Goal: Complete application form

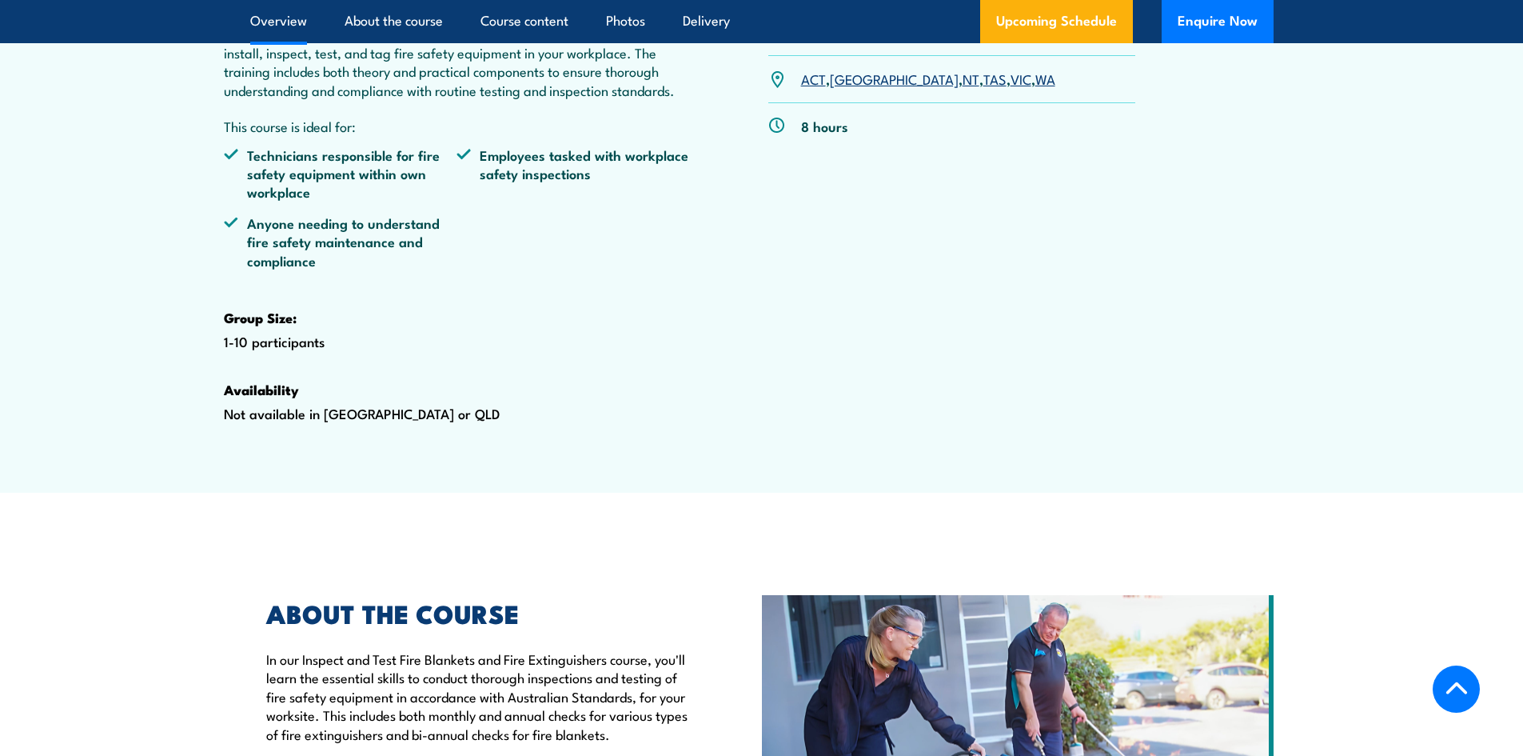
scroll to position [480, 0]
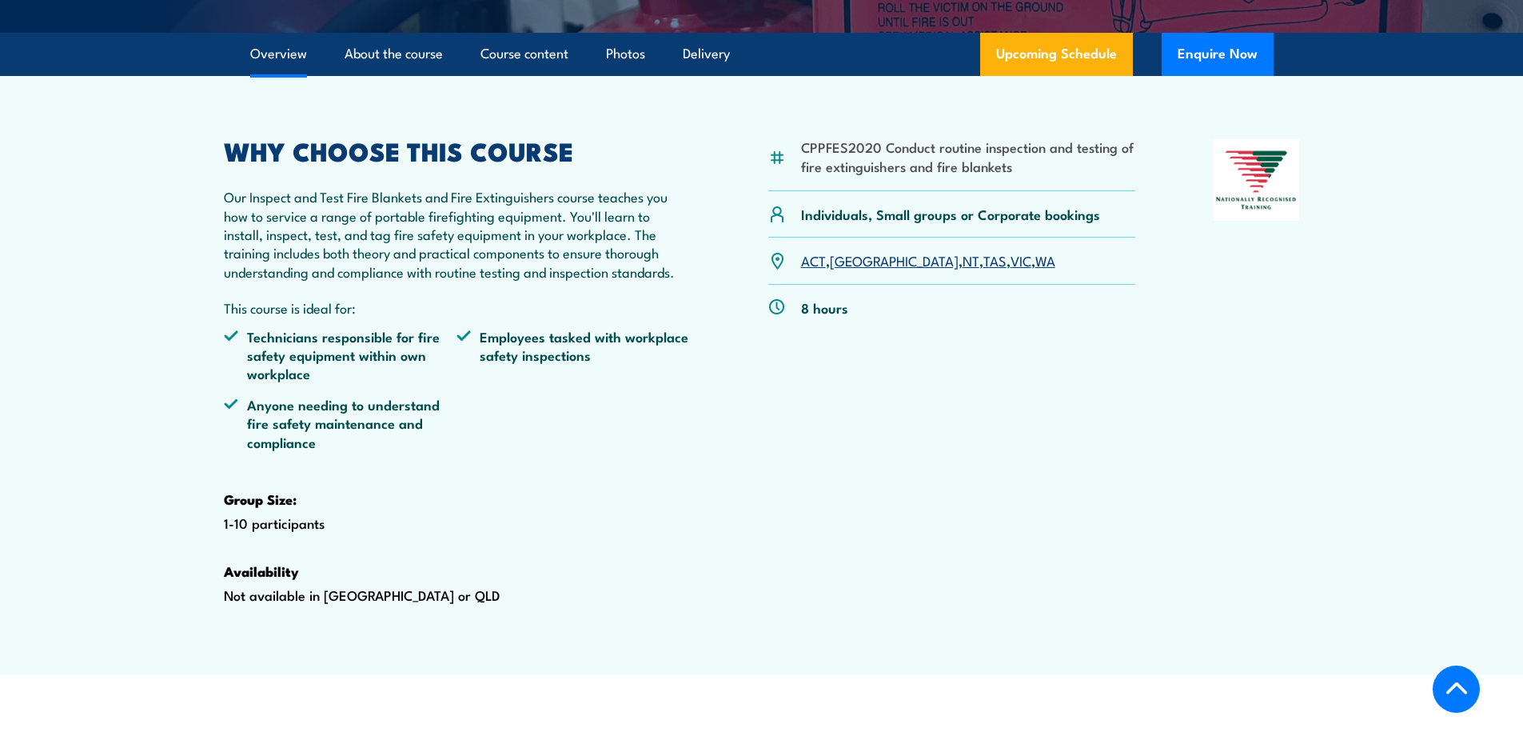
click at [983, 269] on link "TAS" at bounding box center [994, 259] width 23 height 19
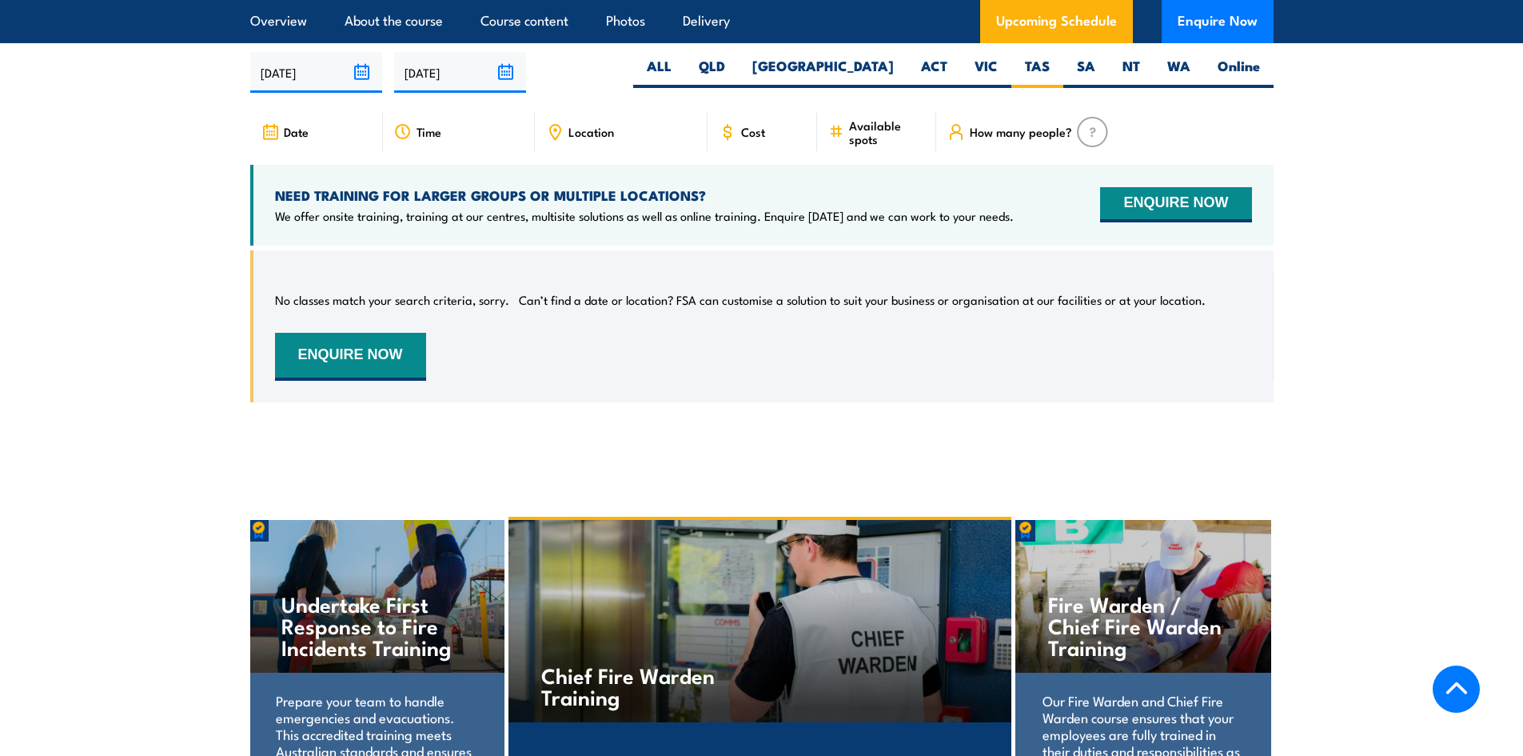
scroll to position [2969, 0]
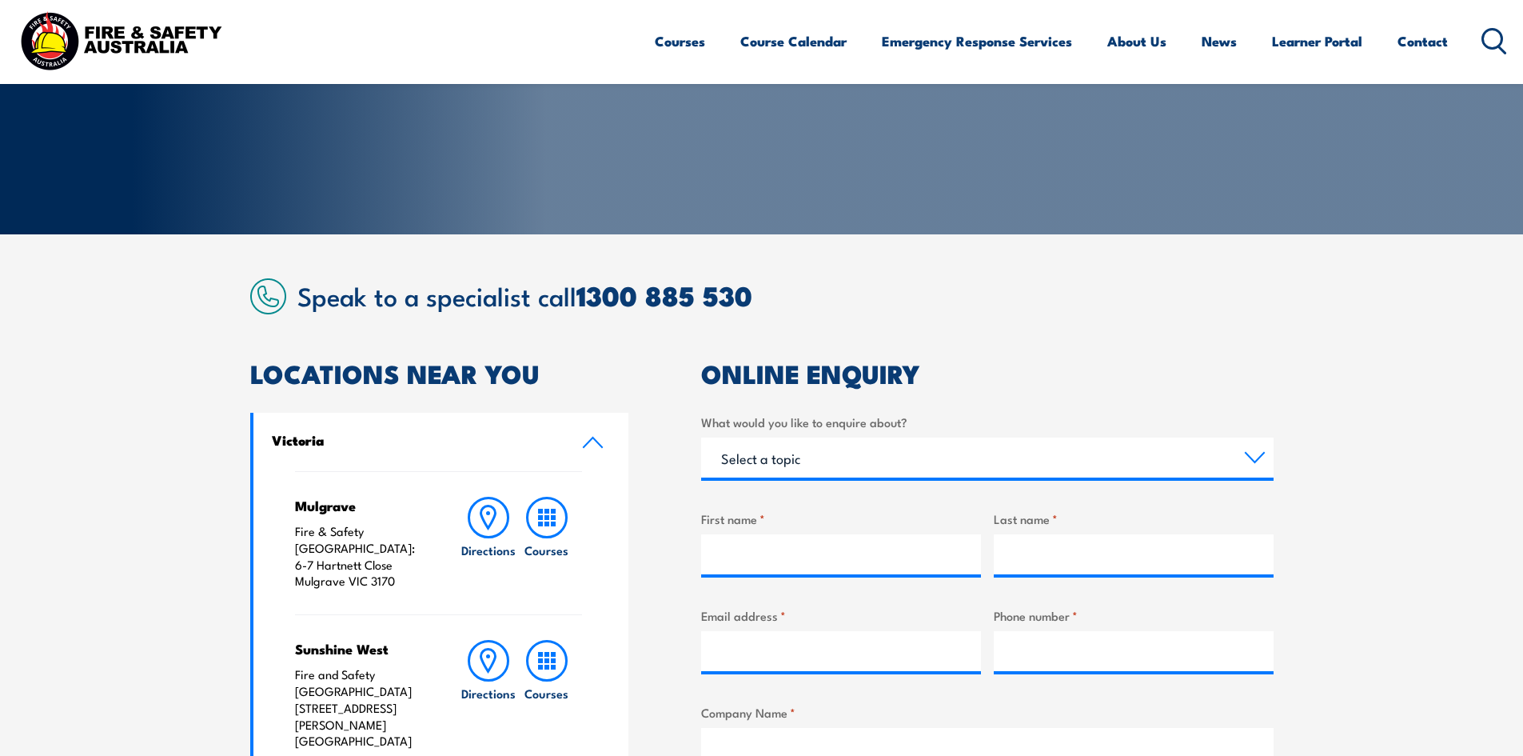
scroll to position [240, 0]
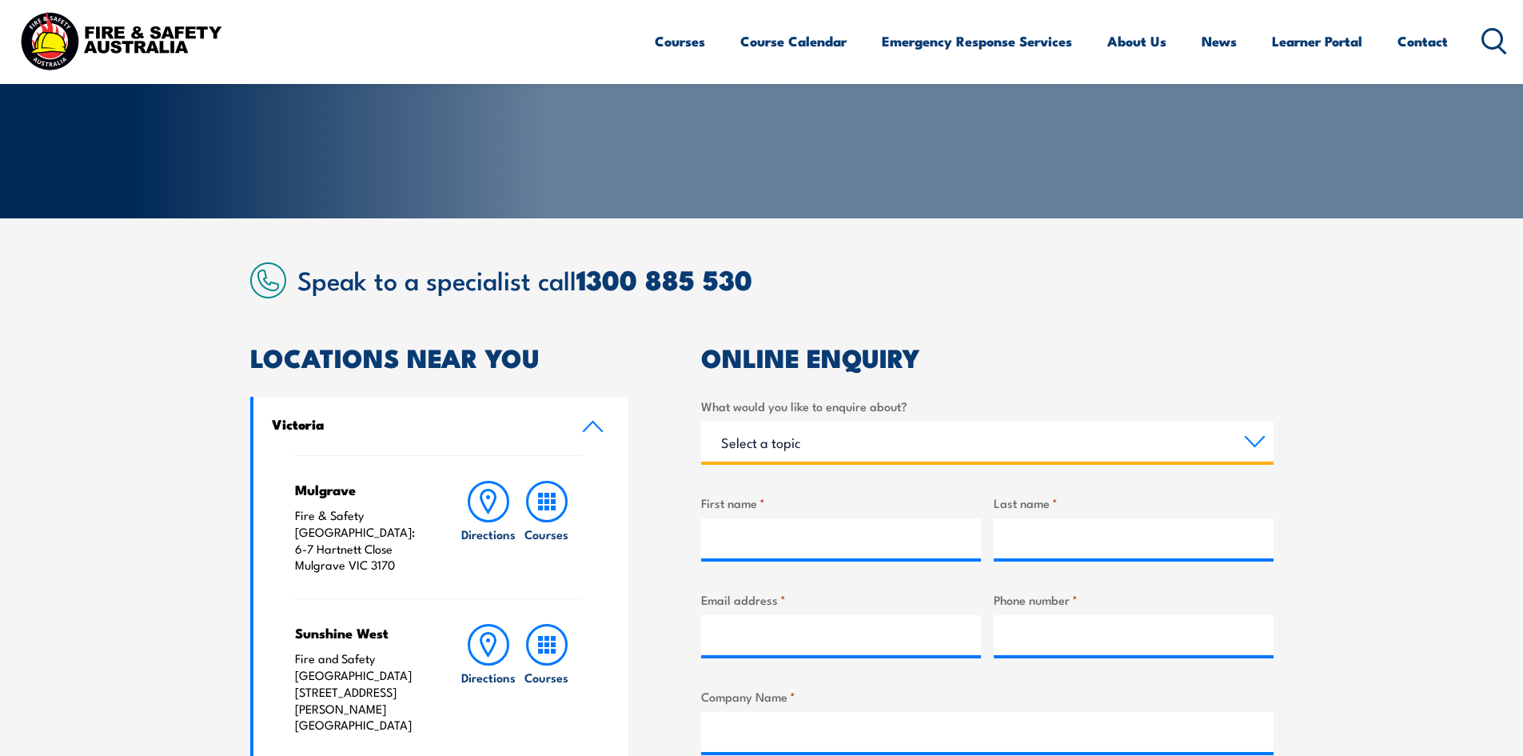
click at [765, 438] on select "Select a topic Training Emergency Response Services General Enquiry" at bounding box center [987, 441] width 572 height 40
select select "Training"
click at [701, 421] on select "Select a topic Training Emergency Response Services General Enquiry" at bounding box center [987, 441] width 572 height 40
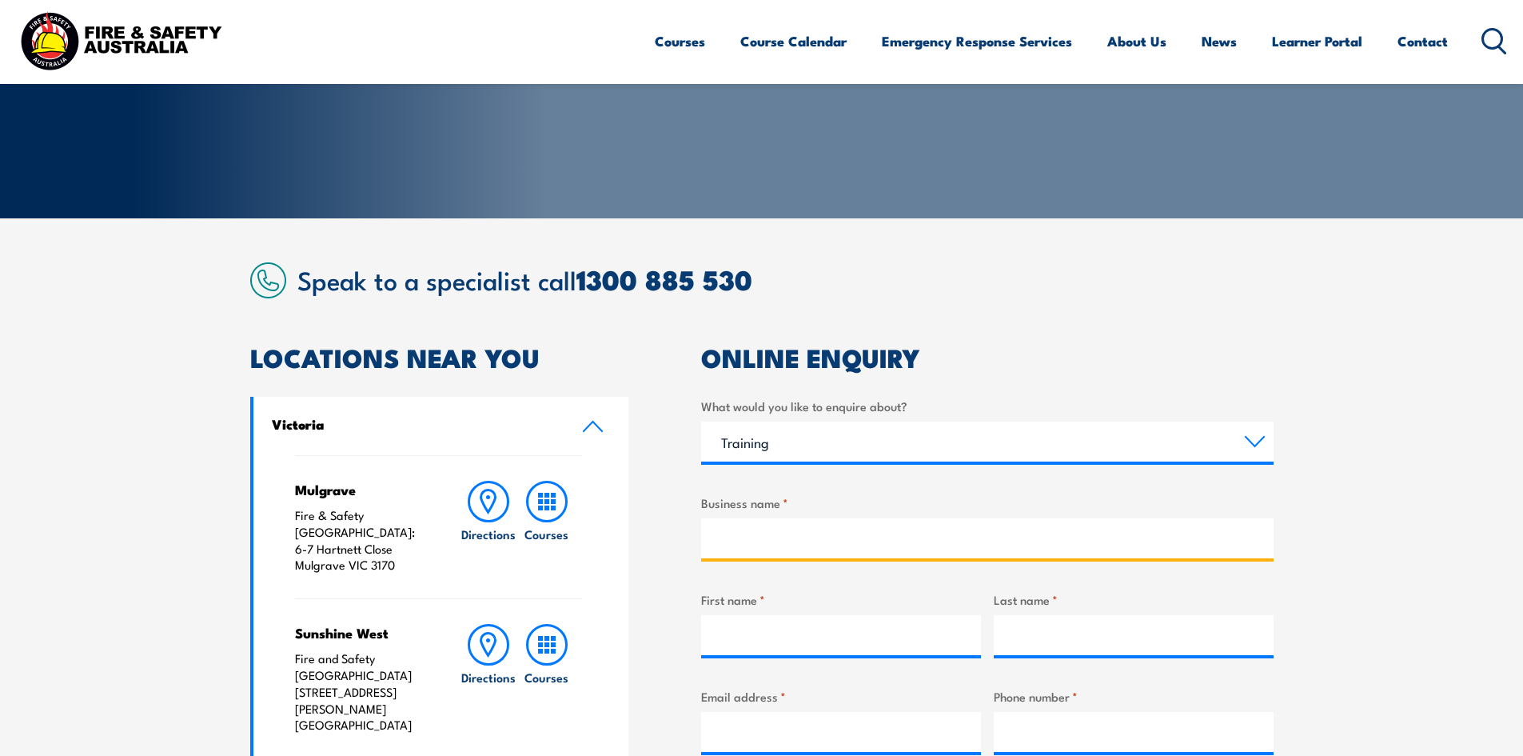
click at [798, 534] on input "Business name *" at bounding box center [987, 538] width 572 height 40
type input "BAI Communications"
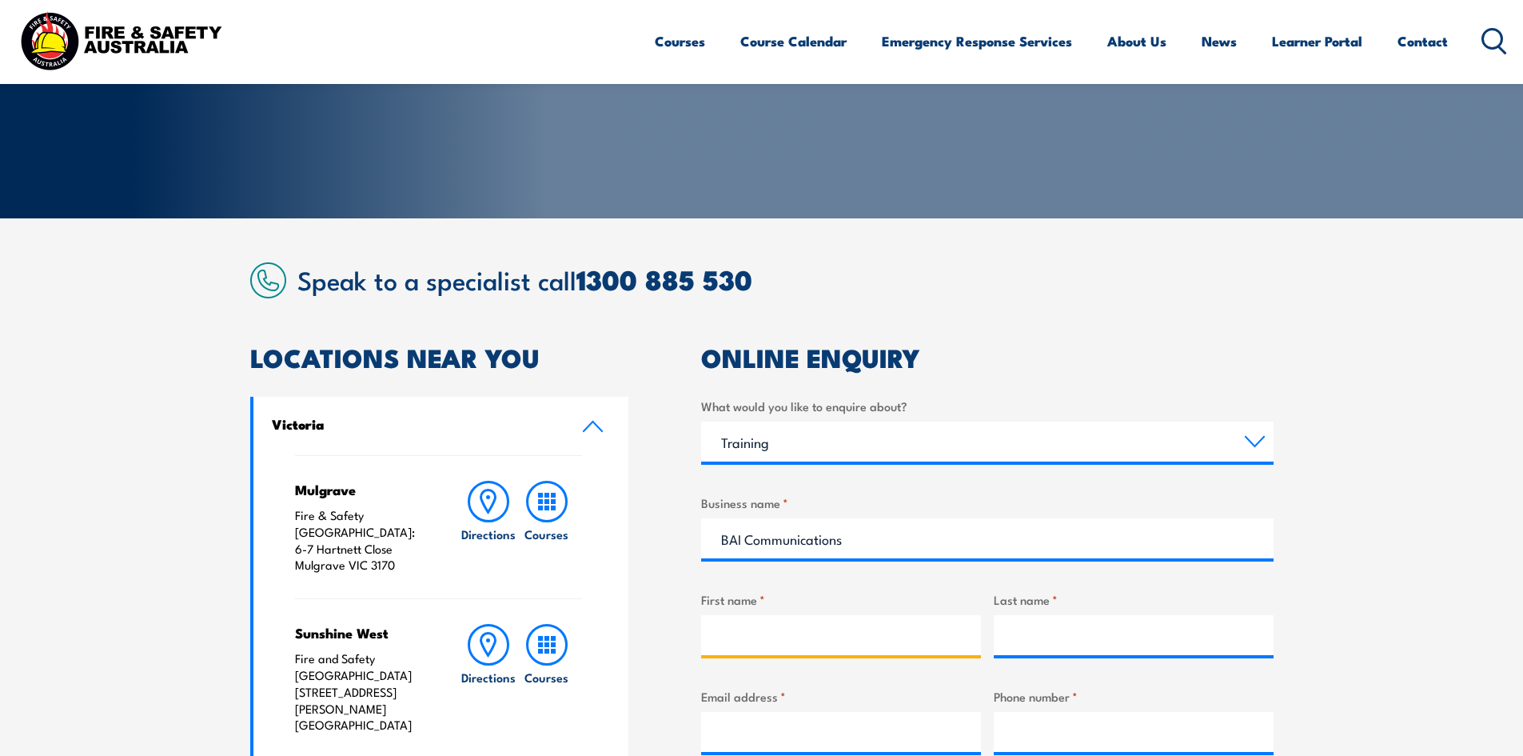
type input "[PERSON_NAME]"
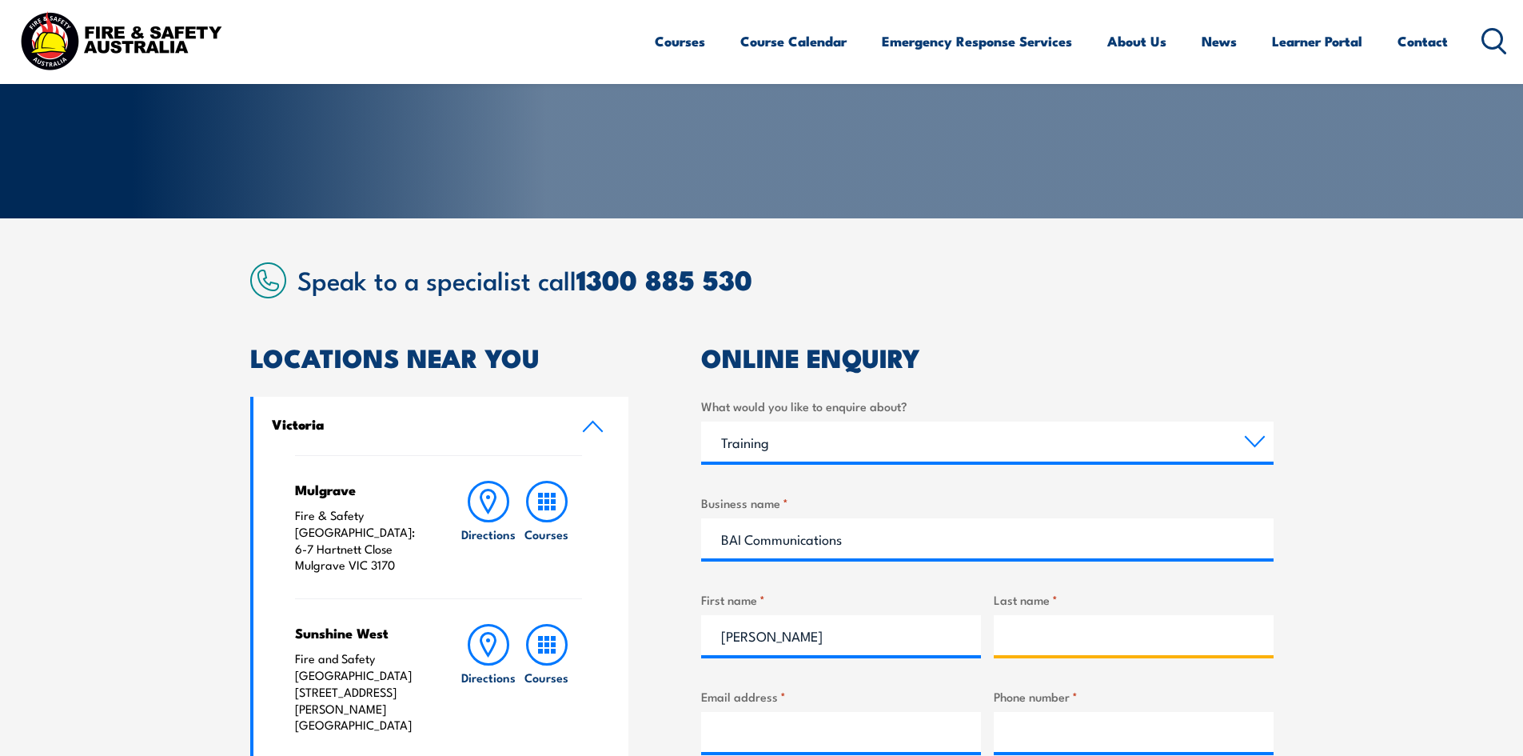
type input "[PERSON_NAME]"
type input "[PERSON_NAME][EMAIL_ADDRESS][PERSON_NAME][DOMAIN_NAME]"
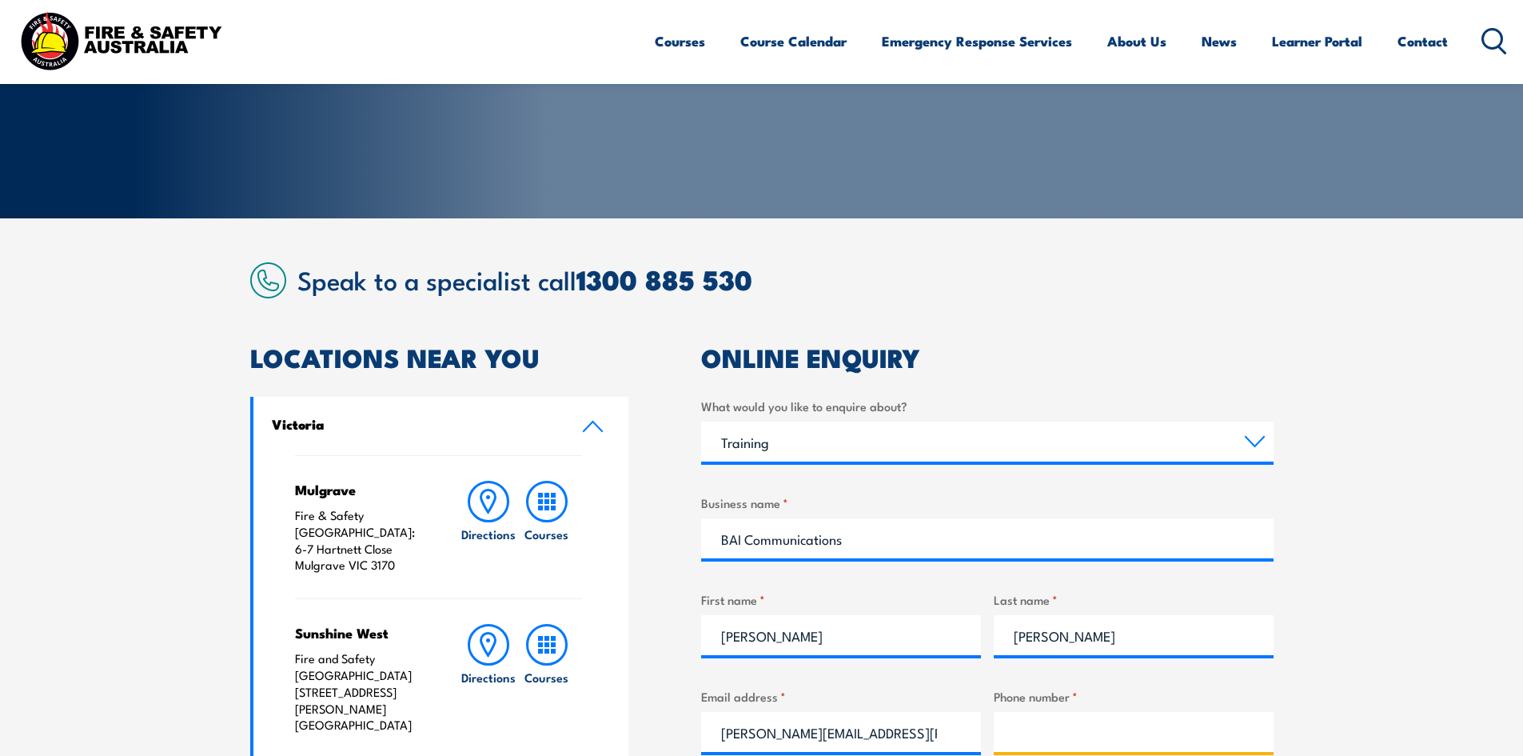
type input "0893450611"
select select "WA"
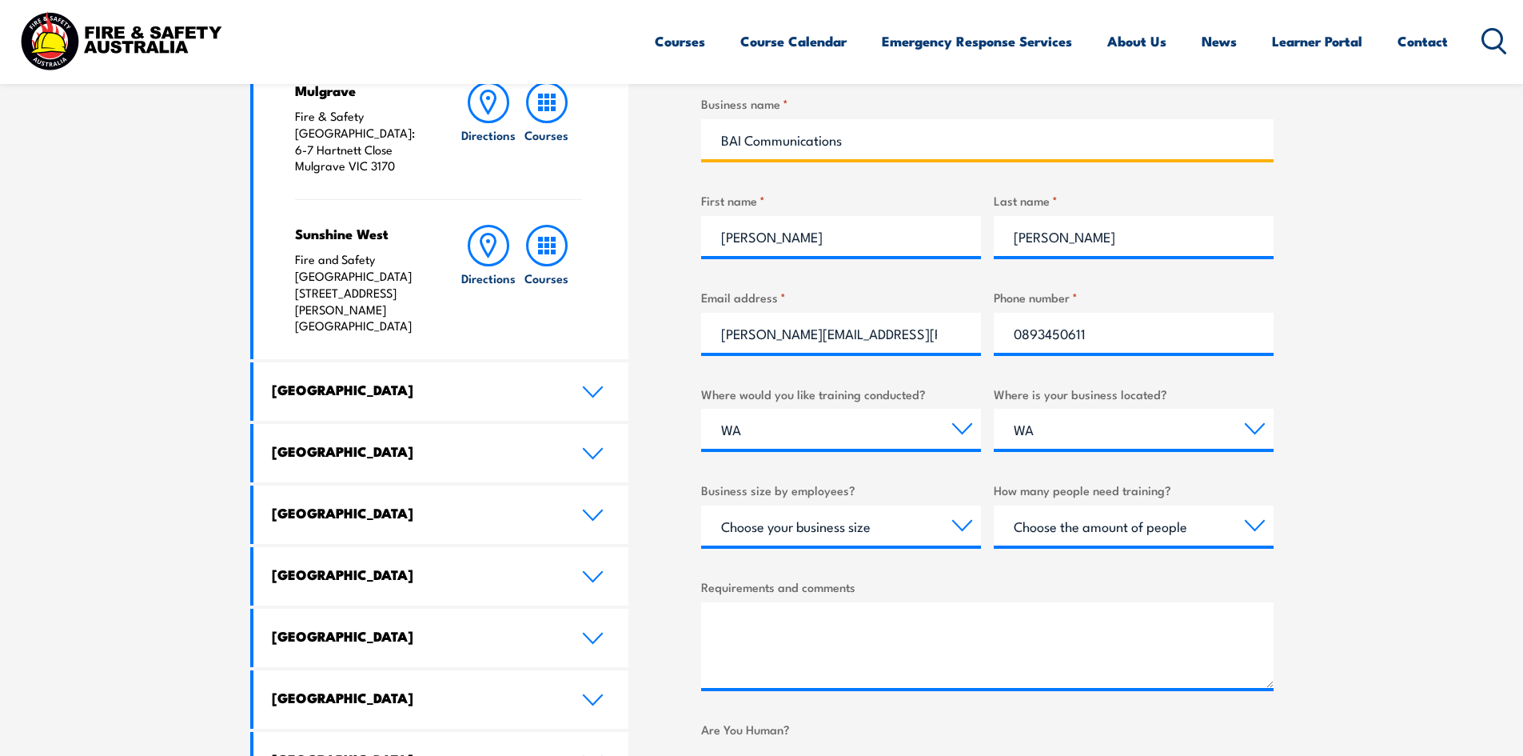
scroll to position [640, 0]
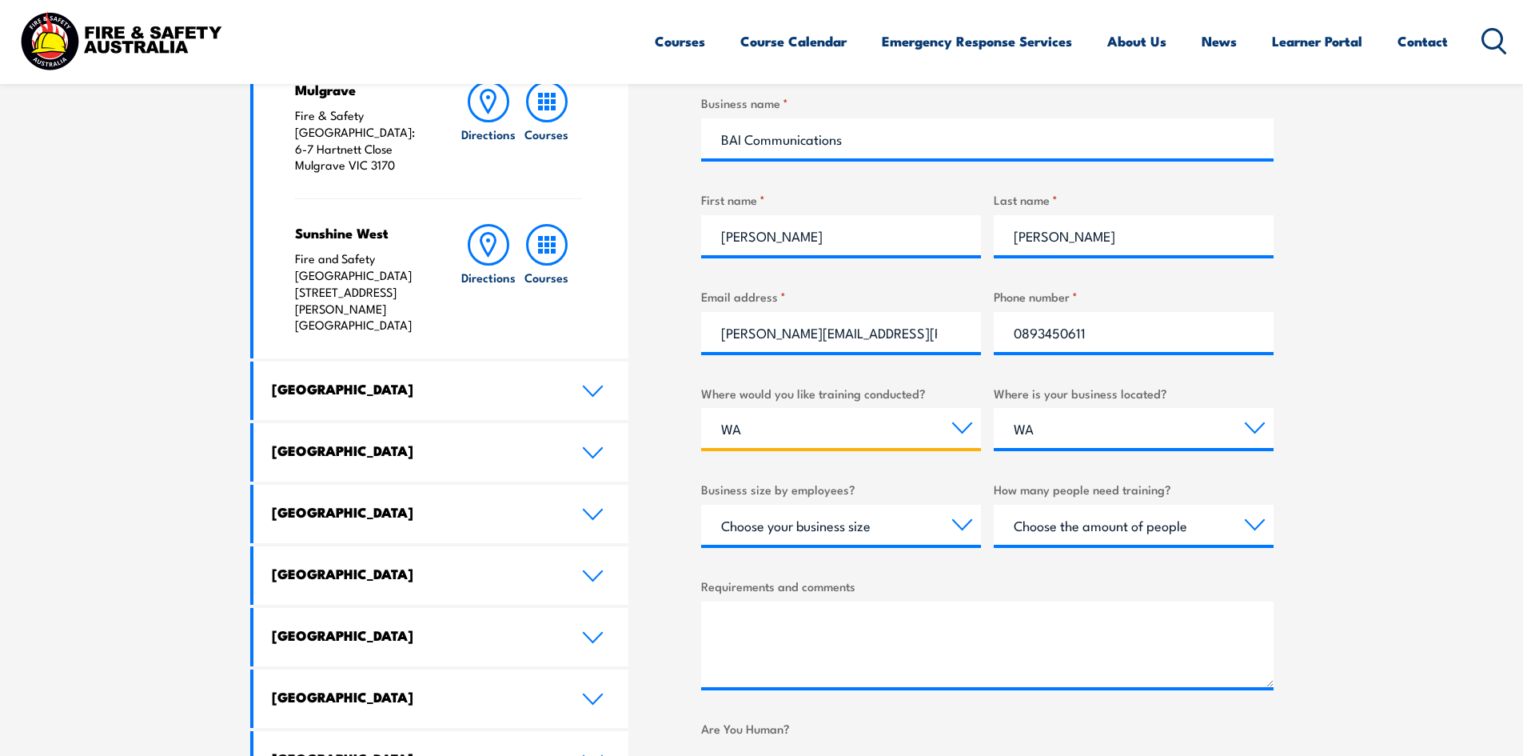
click at [808, 429] on select "Select a state or territory Nationally - multiple locations [GEOGRAPHIC_DATA] […" at bounding box center [841, 428] width 280 height 40
select select "Nationally - multiple locations"
click at [701, 408] on select "Select a state or territory Nationally - multiple locations [GEOGRAPHIC_DATA] […" at bounding box center [841, 428] width 280 height 40
click at [895, 522] on select "Choose your business size 1 to 19 20 to 199 200+" at bounding box center [841, 524] width 280 height 40
select select "200+"
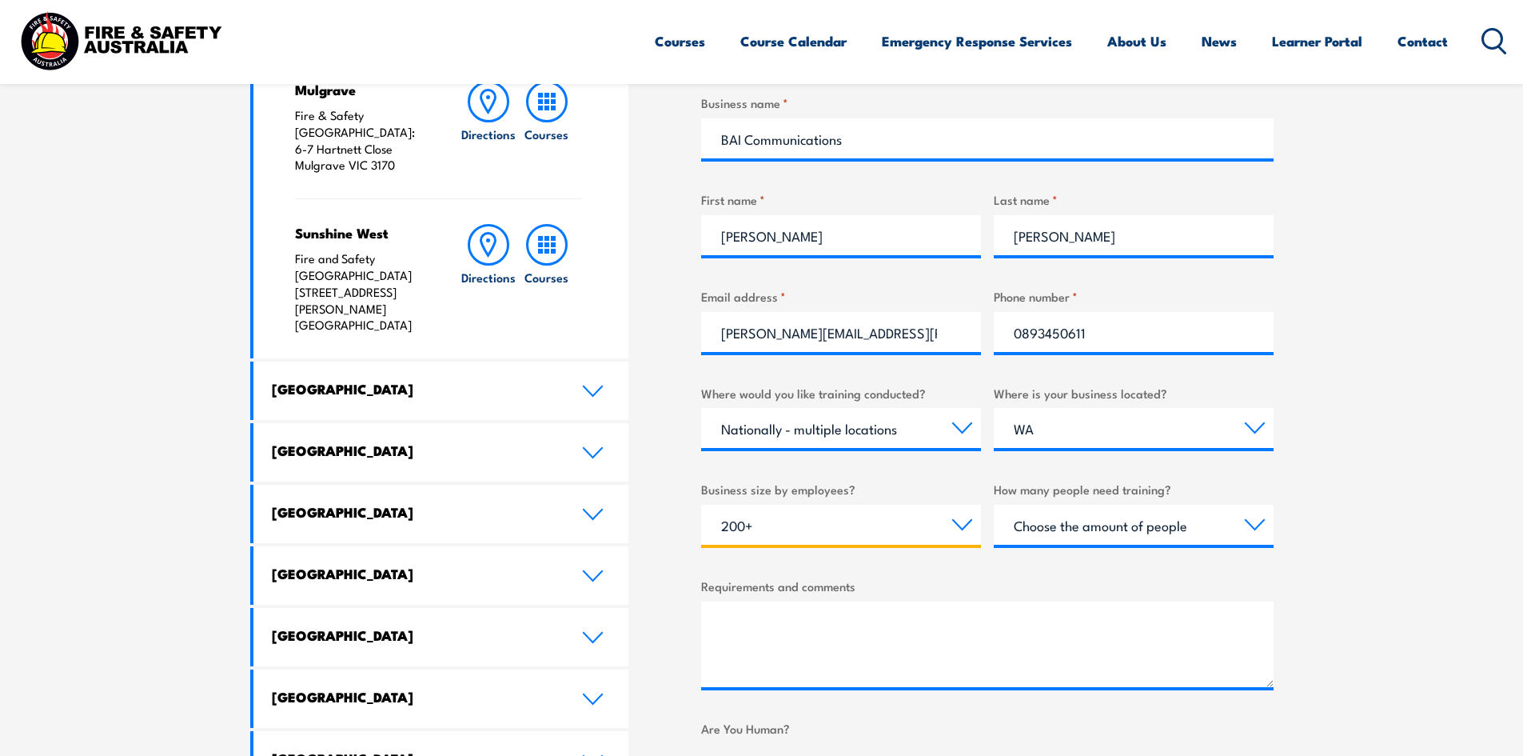
click at [701, 504] on select "Choose your business size 1 to 19 20 to 199 200+" at bounding box center [841, 524] width 280 height 40
click at [1101, 522] on select "Choose the amount of people 1 to 4 5 to 19 20+" at bounding box center [1134, 524] width 280 height 40
select select "5 to 19"
click at [994, 504] on select "Choose the amount of people 1 to 4 5 to 19 20+" at bounding box center [1134, 524] width 280 height 40
click at [1002, 650] on textarea "Requirements and comments" at bounding box center [987, 644] width 572 height 86
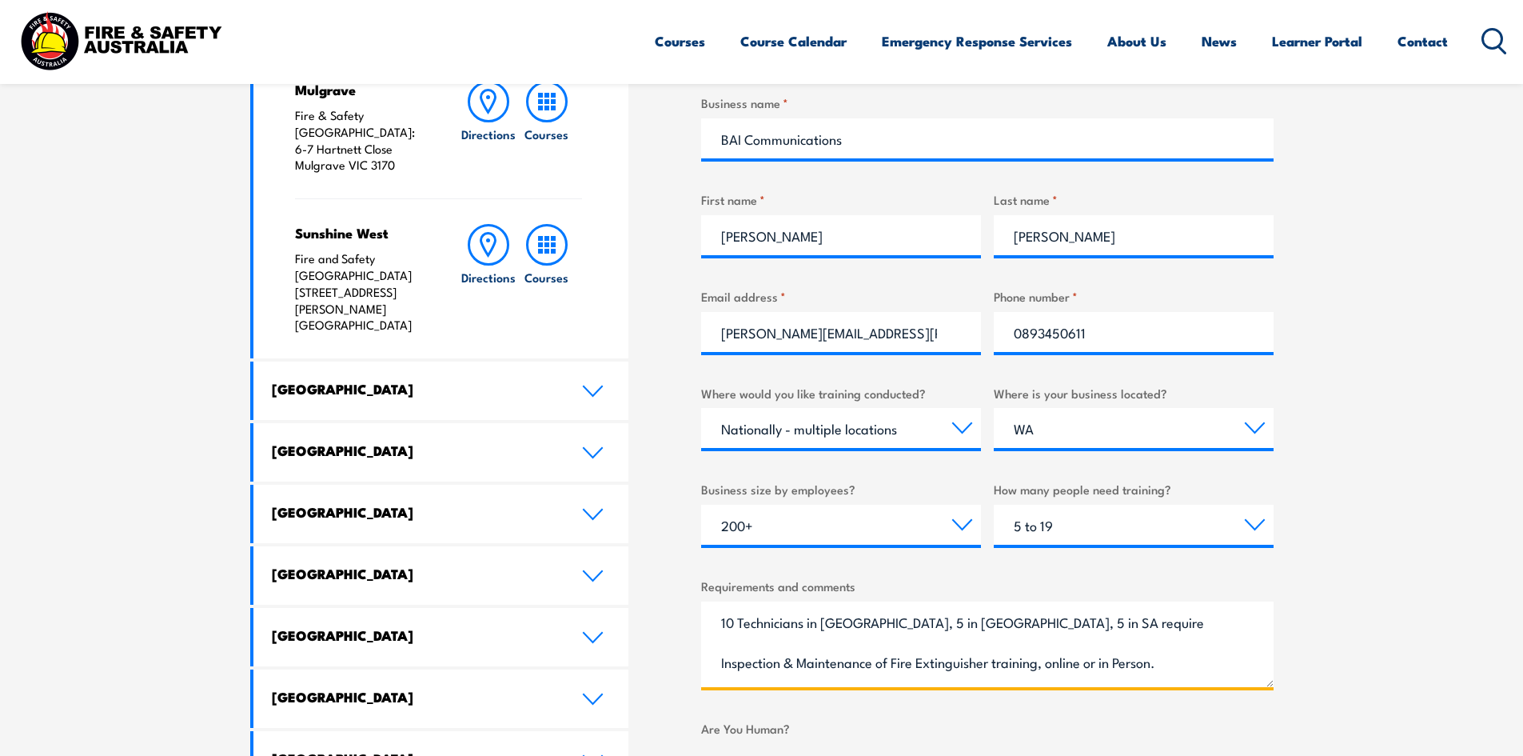
scroll to position [879, 0]
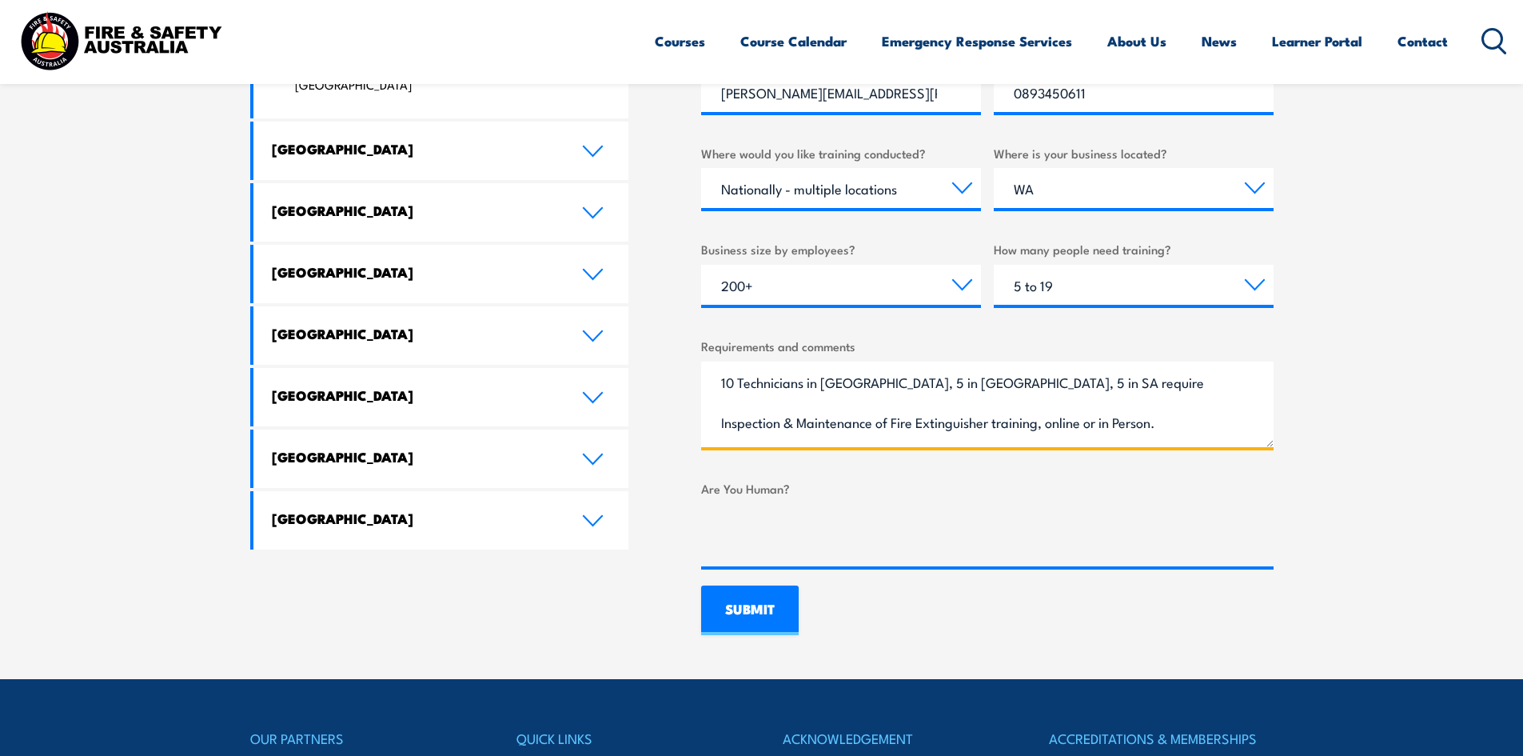
type textarea "10 Technicians in [GEOGRAPHIC_DATA], 5 in [GEOGRAPHIC_DATA], 5 in SA require In…"
click at [747, 612] on input "SUBMIT" at bounding box center [750, 610] width 98 height 50
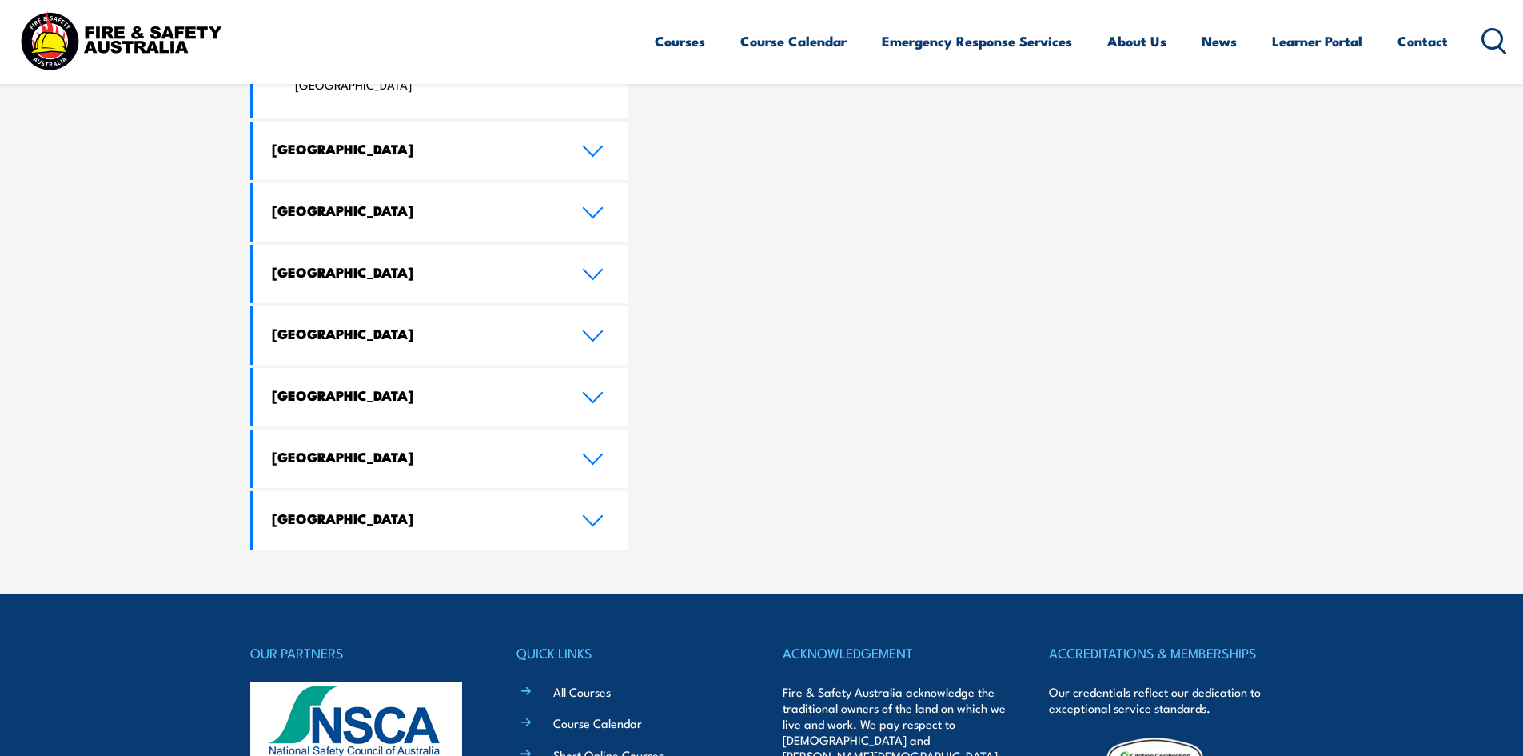
scroll to position [0, 0]
